Goal: Information Seeking & Learning: Find specific fact

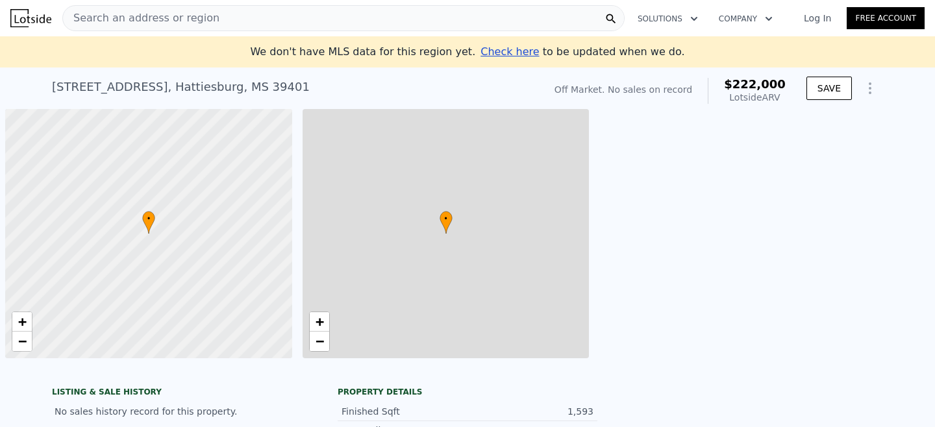
click at [196, 18] on span "Search an address or region" at bounding box center [141, 18] width 157 height 16
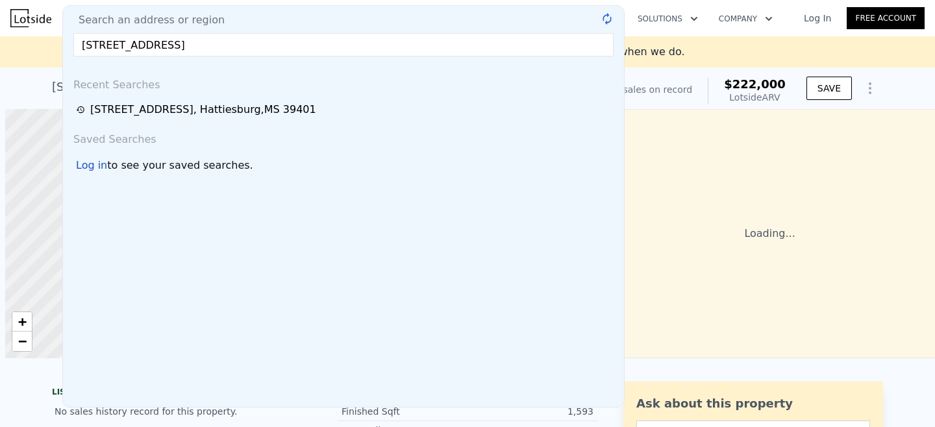
scroll to position [0, 5]
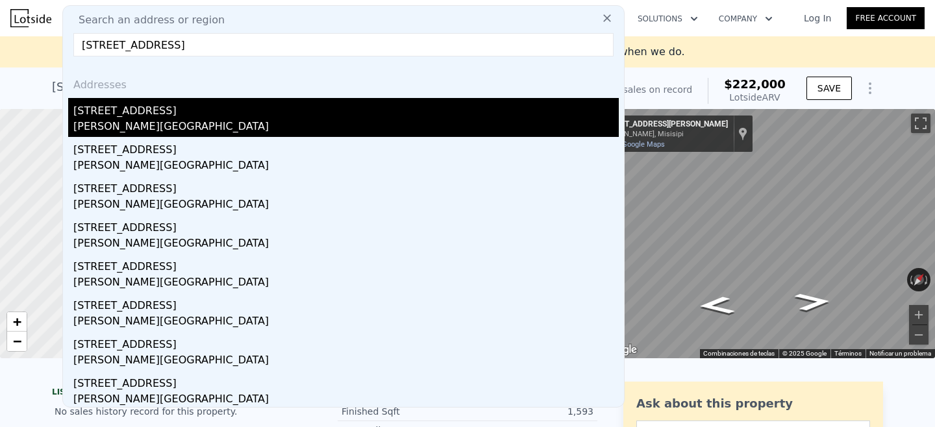
type input "[STREET_ADDRESS]"
click at [191, 111] on div "[STREET_ADDRESS]" at bounding box center [346, 108] width 546 height 21
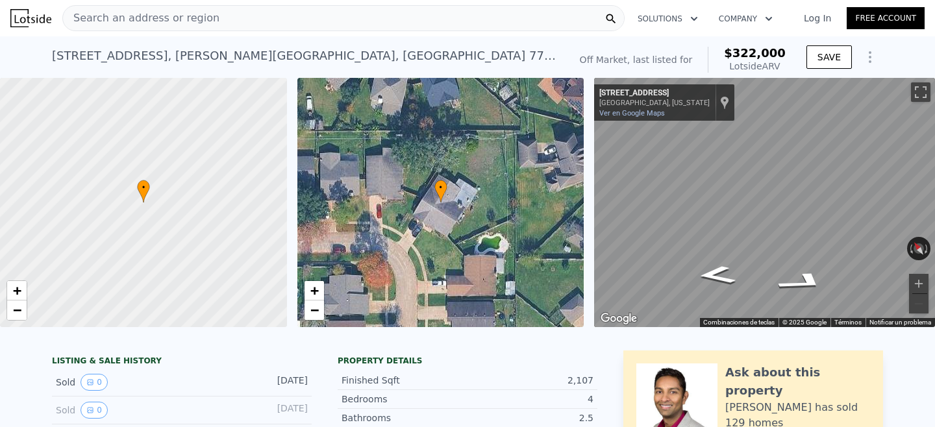
click at [197, 13] on span "Search an address or region" at bounding box center [141, 18] width 157 height 16
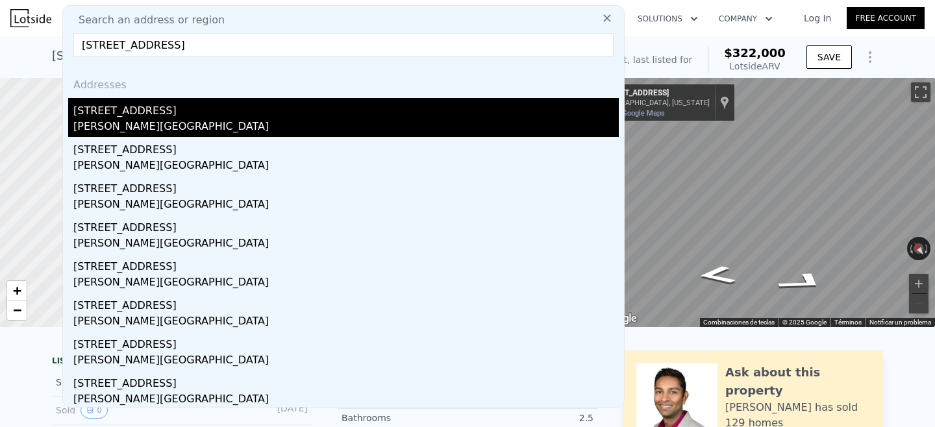
type input "[STREET_ADDRESS]"
click at [240, 109] on div "[STREET_ADDRESS]" at bounding box center [346, 108] width 546 height 21
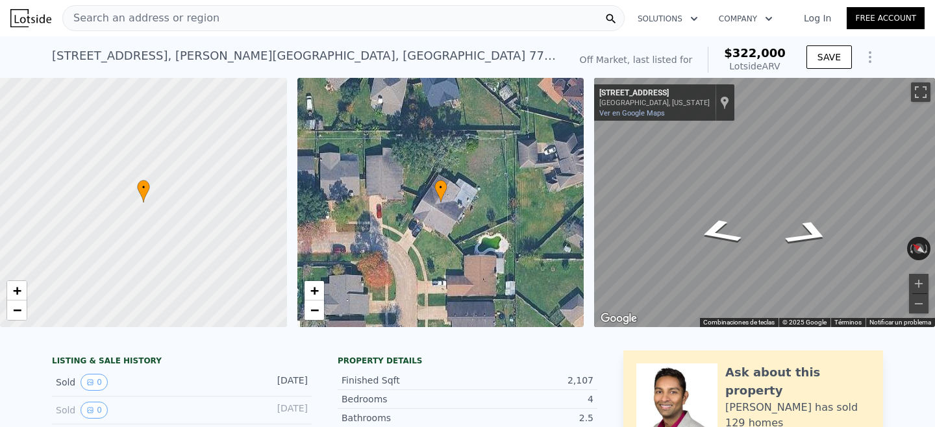
click at [528, 210] on div "• + − • + − ← Mover a la izquierda → Mover a la derecha ↑ Mover hacia arriba ↓ …" at bounding box center [467, 202] width 935 height 249
click at [571, 162] on div "• + − • + − ← Mover a la izquierda → Mover a la derecha ↑ Mover hacia arriba ↓ …" at bounding box center [467, 202] width 935 height 249
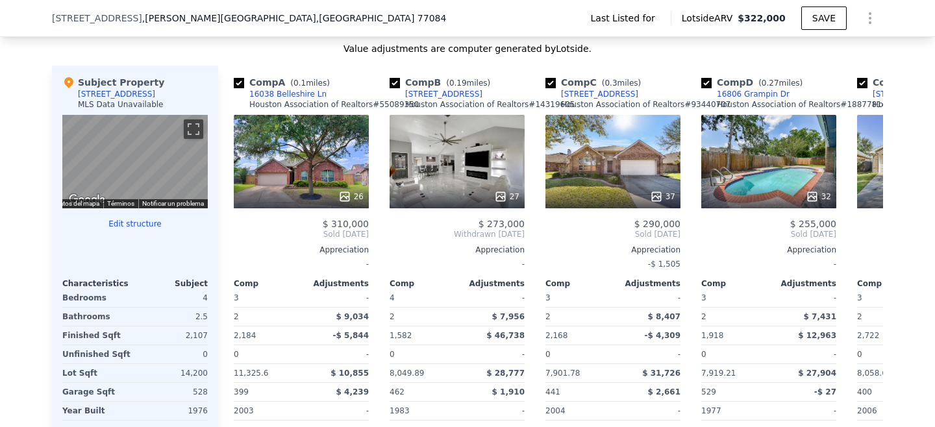
scroll to position [1108, 0]
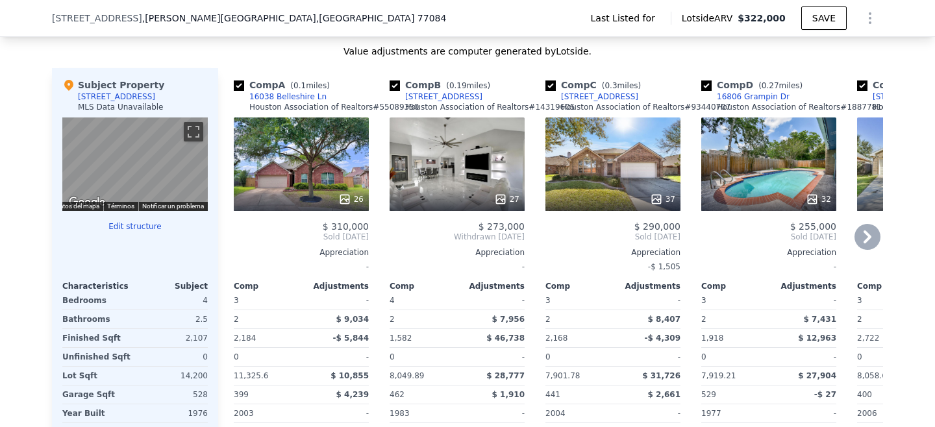
click at [865, 240] on icon at bounding box center [868, 237] width 26 height 26
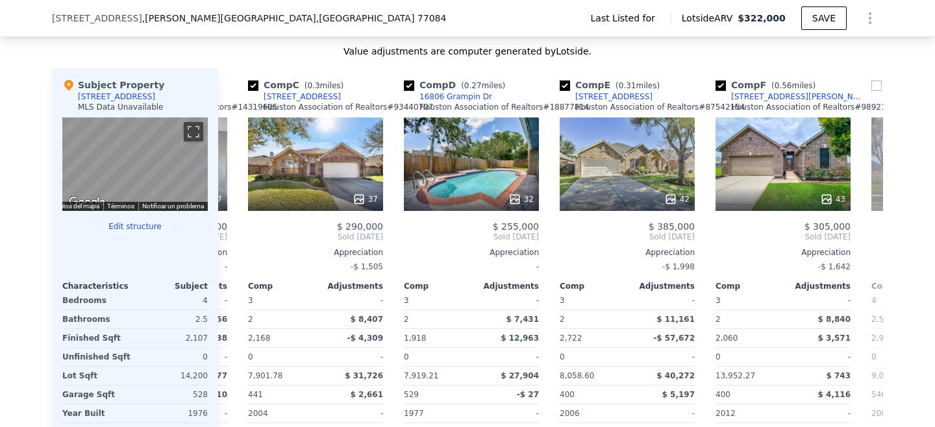
scroll to position [0, 312]
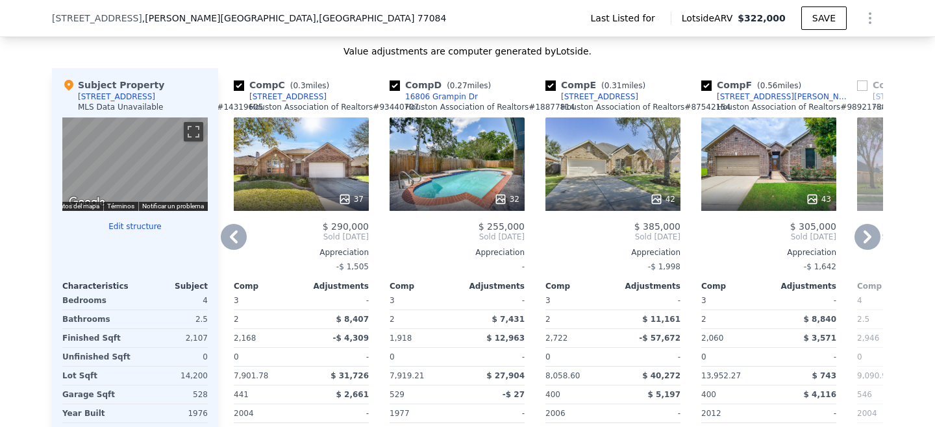
click at [865, 240] on icon at bounding box center [868, 237] width 26 height 26
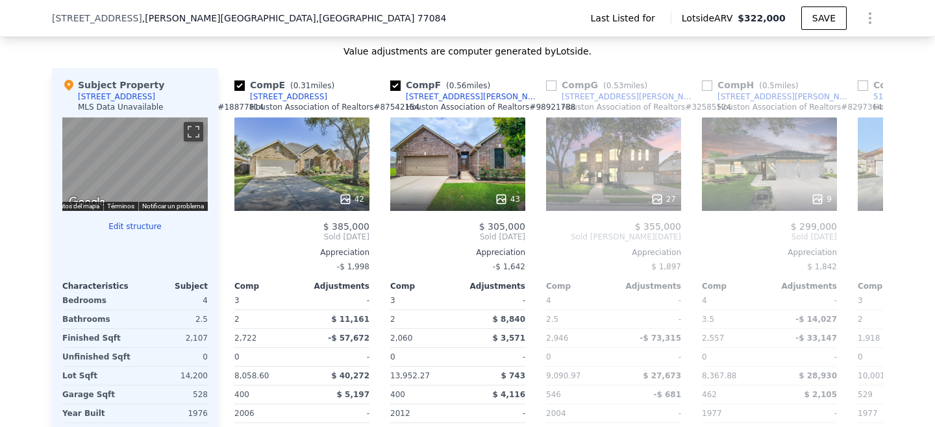
scroll to position [0, 624]
click at [236, 237] on icon at bounding box center [234, 237] width 26 height 26
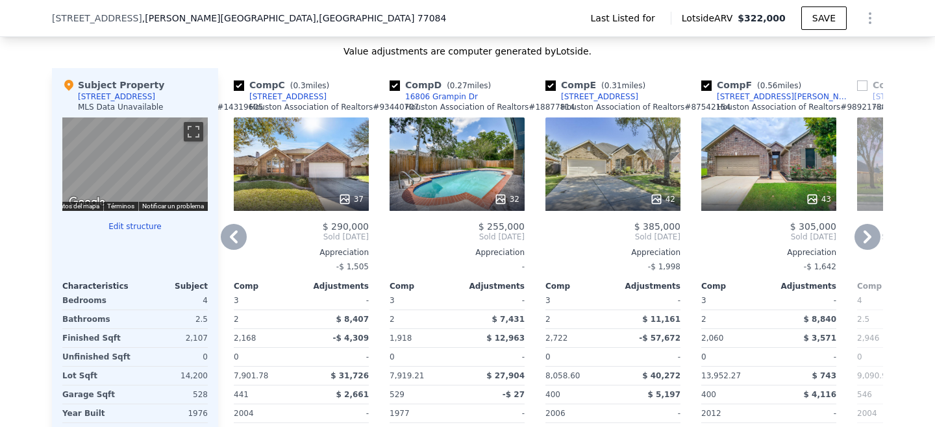
click at [231, 233] on icon at bounding box center [234, 237] width 26 height 26
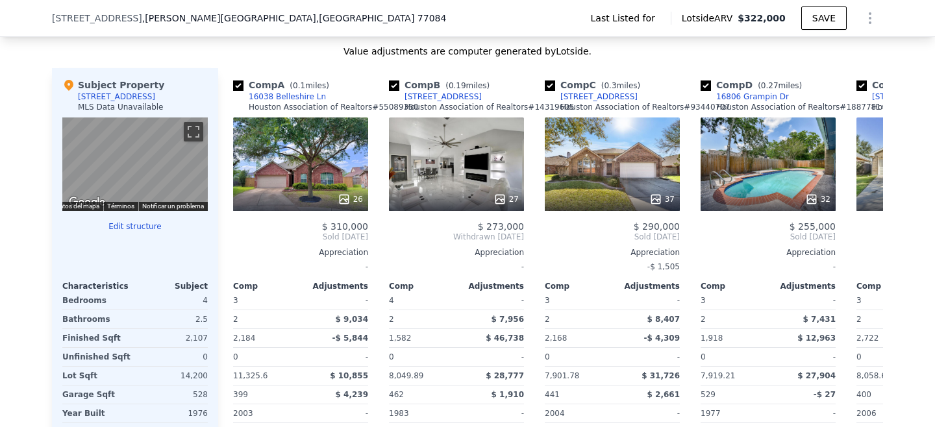
scroll to position [0, 0]
click at [323, 97] on div "Comp A ( 0.1 miles) 16038 Belleshire Ln Houston Association of Realtors # 55089…" at bounding box center [301, 98] width 135 height 39
copy div "16038 Belleshire Ln"
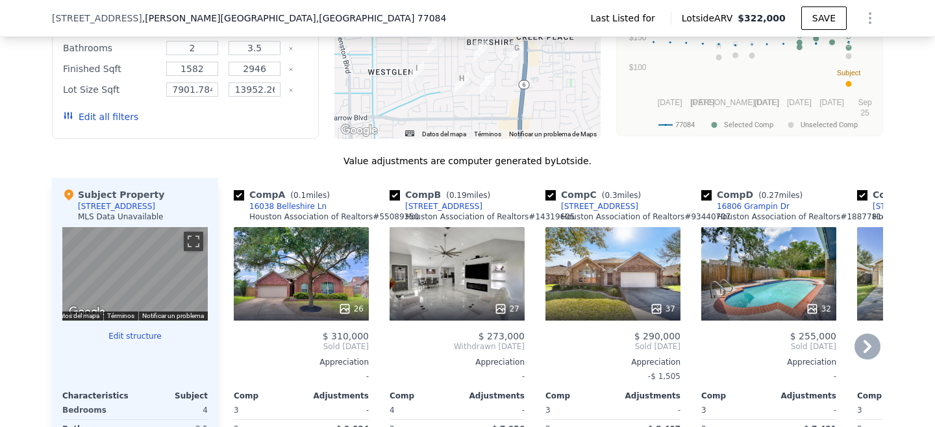
scroll to position [978, 0]
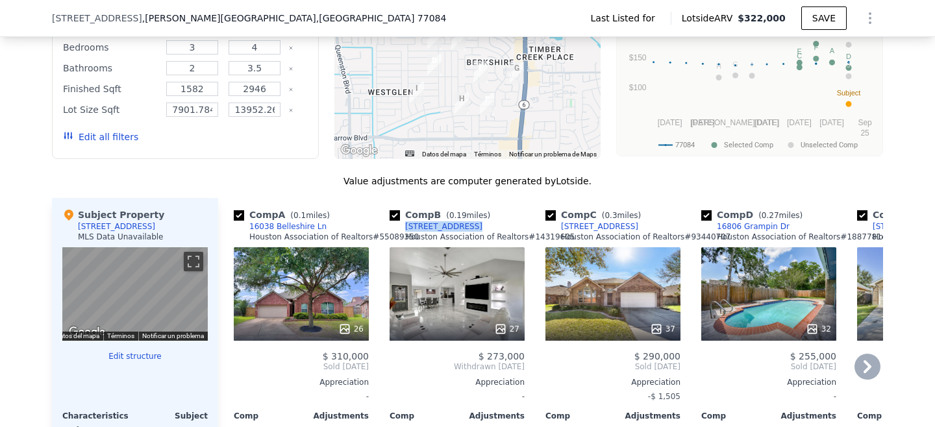
drag, startPoint x: 481, startPoint y: 228, endPoint x: 404, endPoint y: 227, distance: 76.7
click at [404, 227] on div "Comp B ( 0.19 miles) [STREET_ADDRESS][PERSON_NAME] Association of Realtors # 14…" at bounding box center [457, 228] width 135 height 39
copy div "[STREET_ADDRESS]"
drag, startPoint x: 663, startPoint y: 226, endPoint x: 561, endPoint y: 227, distance: 102.6
click at [559, 227] on div "Comp C ( 0.3 miles) [STREET_ADDRESS] Association of Realtors # 93440707" at bounding box center [613, 228] width 135 height 39
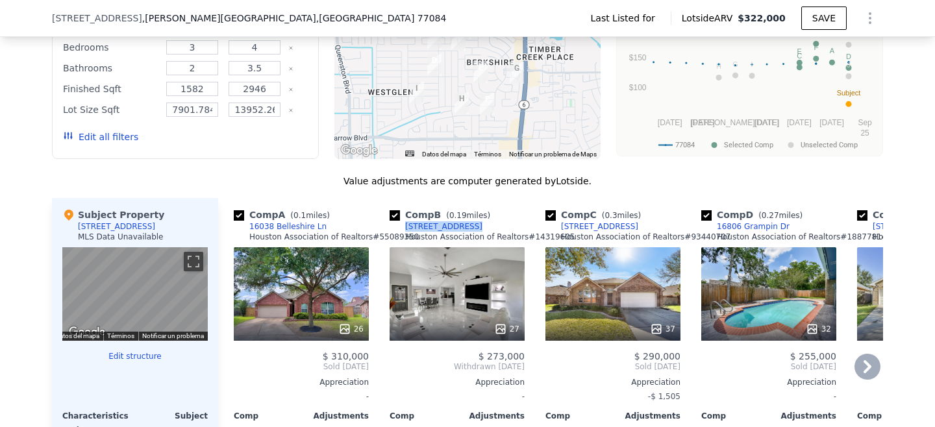
copy div "[STREET_ADDRESS]"
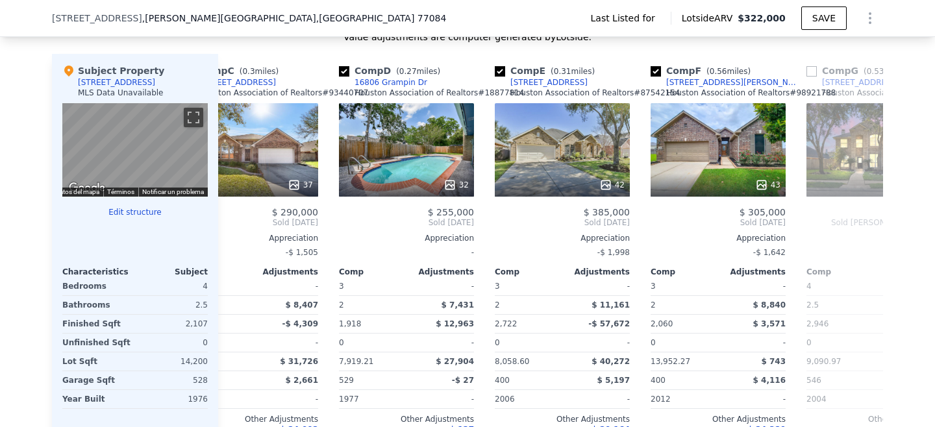
scroll to position [0, 0]
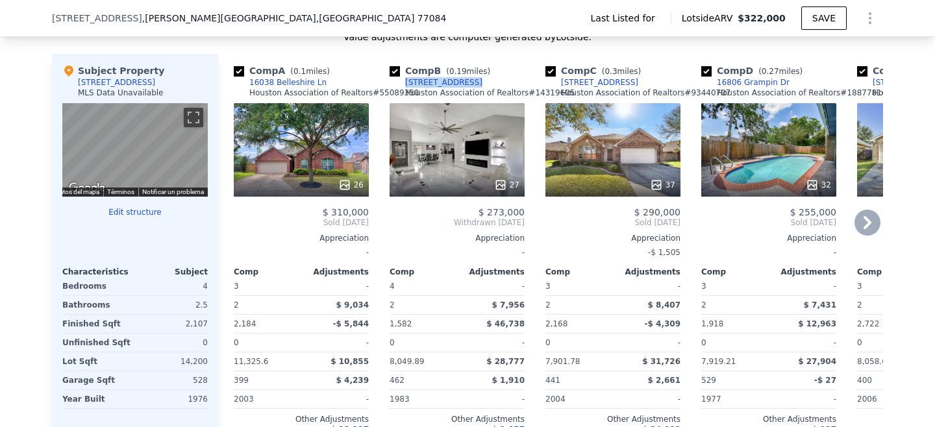
click at [720, 388] on div "529" at bounding box center [734, 381] width 65 height 18
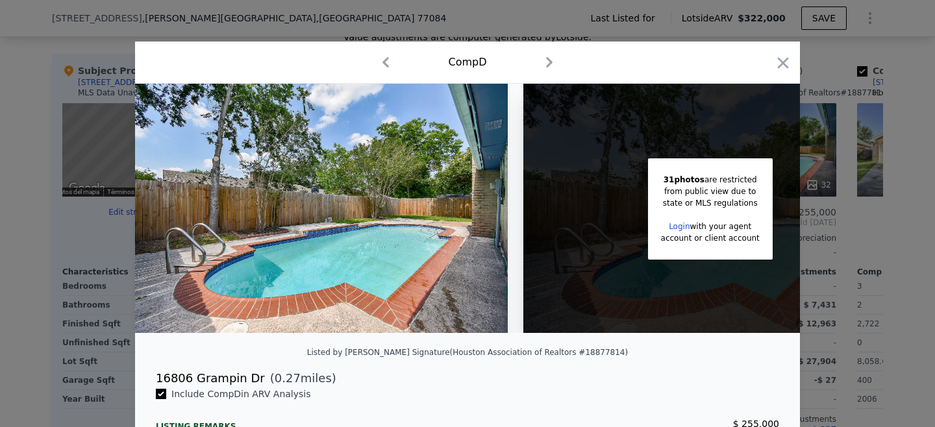
click at [573, 19] on div at bounding box center [467, 213] width 935 height 427
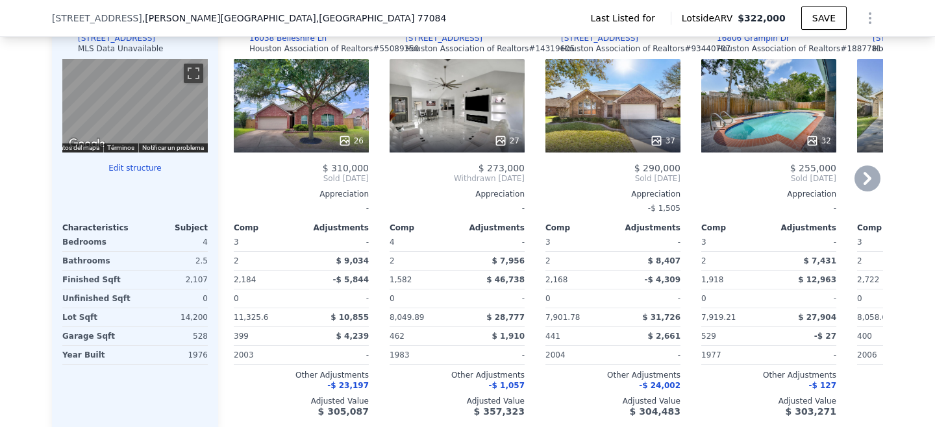
scroll to position [1165, 0]
